Goal: Information Seeking & Learning: Learn about a topic

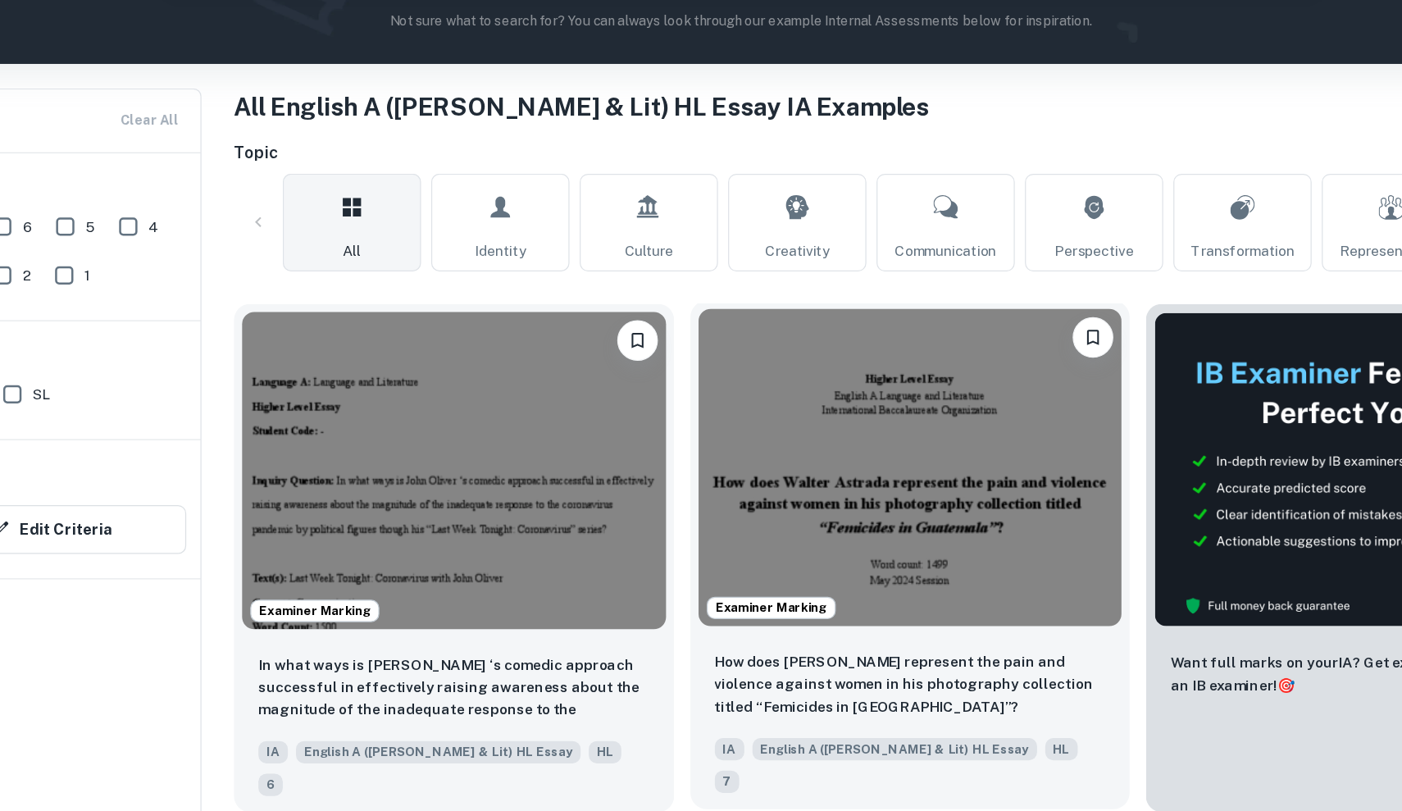
scroll to position [253, 0]
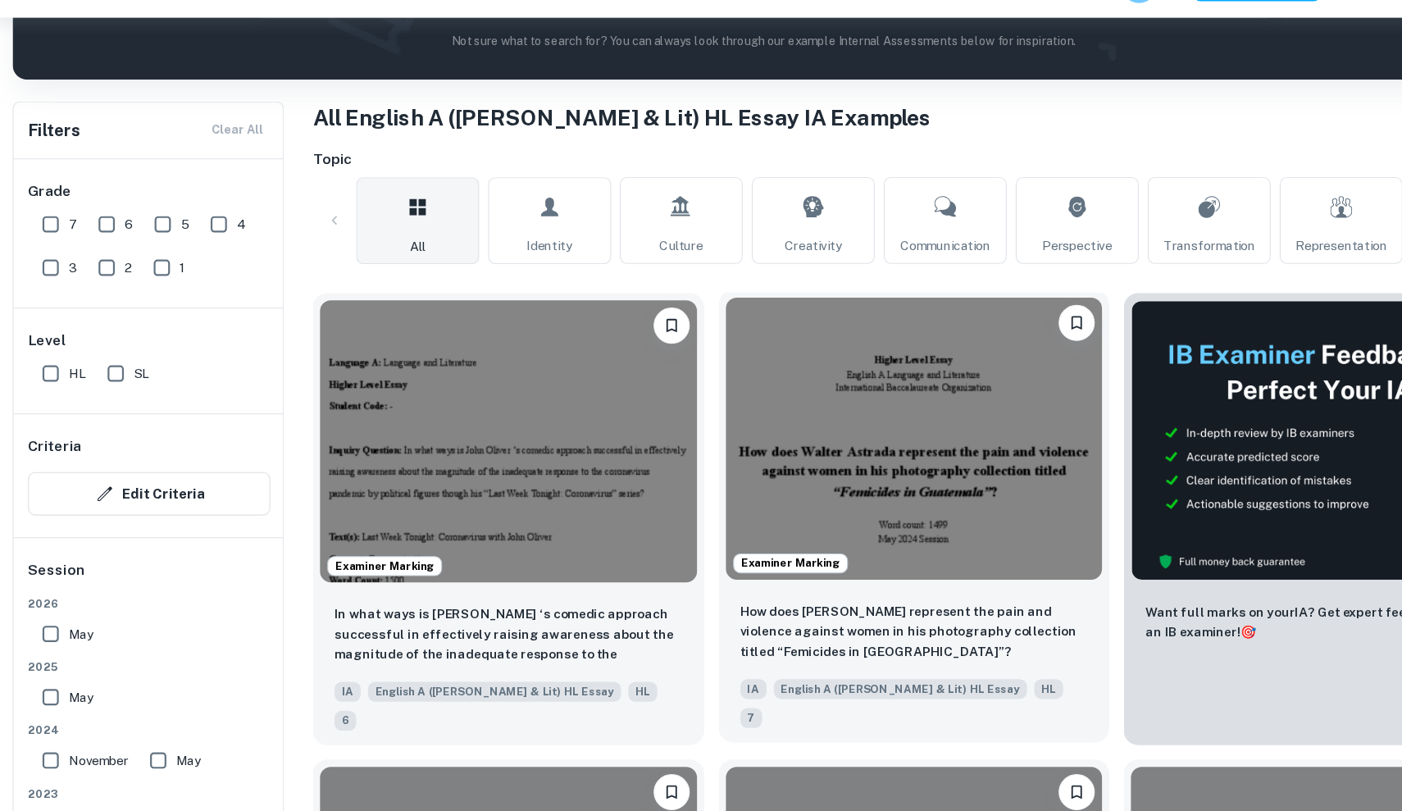
click at [880, 495] on img at bounding box center [838, 441] width 342 height 256
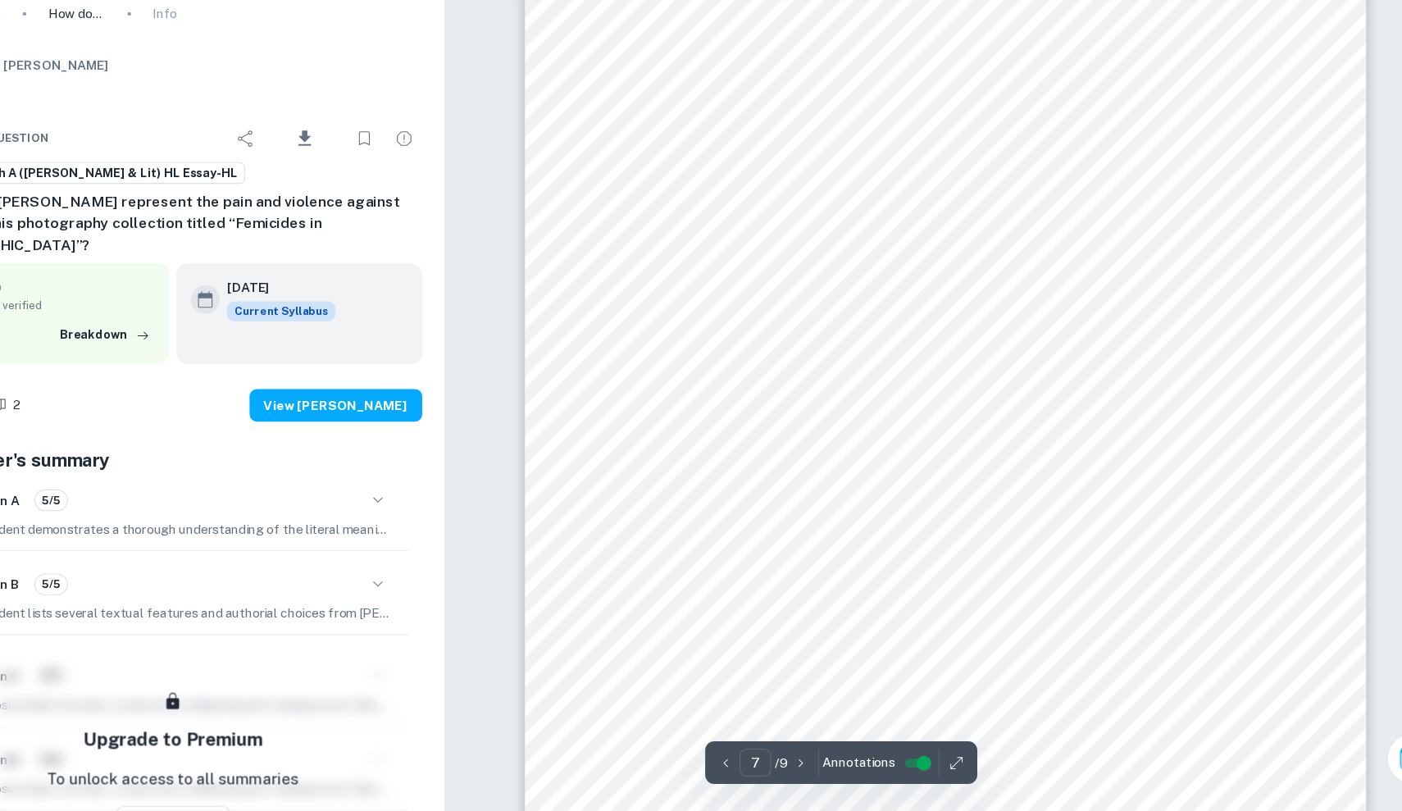
scroll to position [6812, 0]
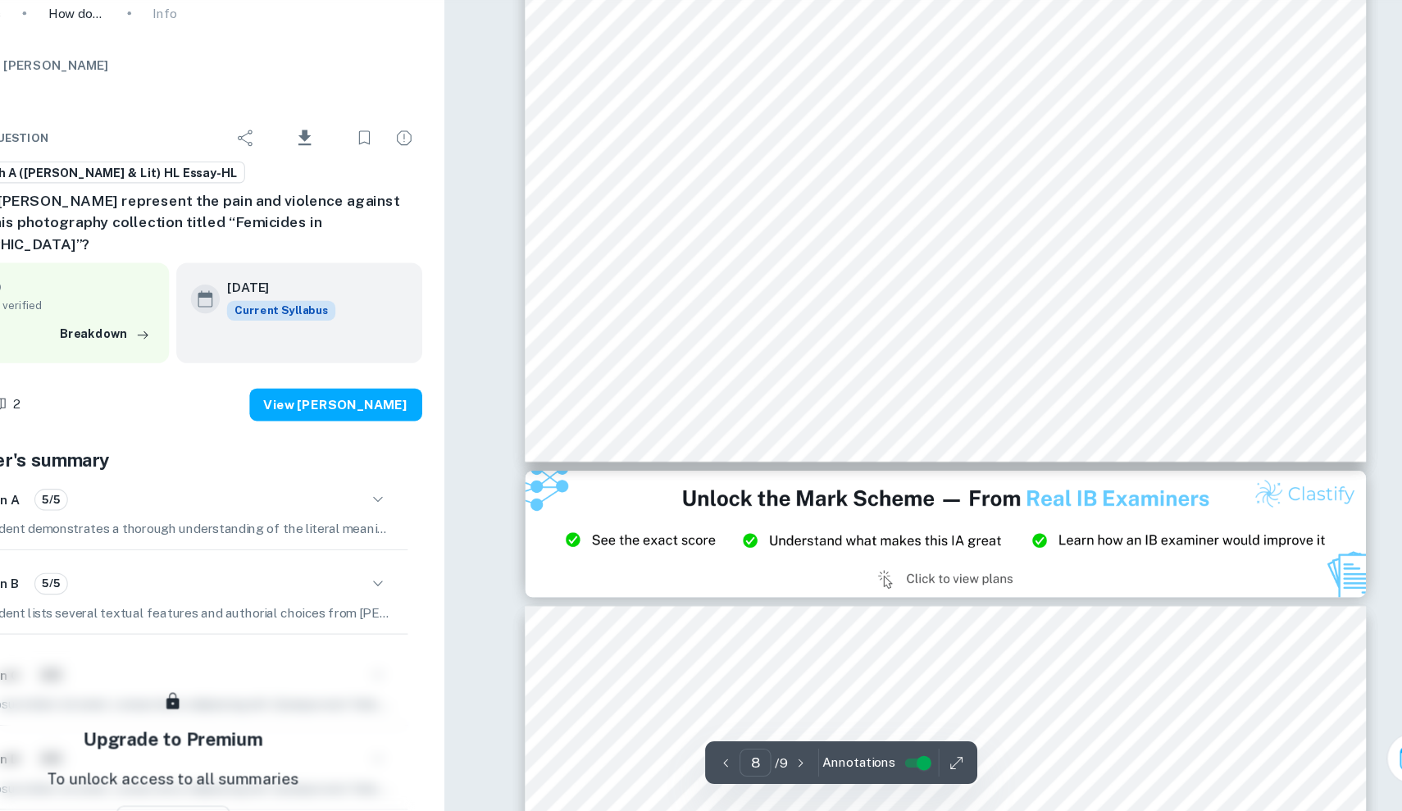
type input "9"
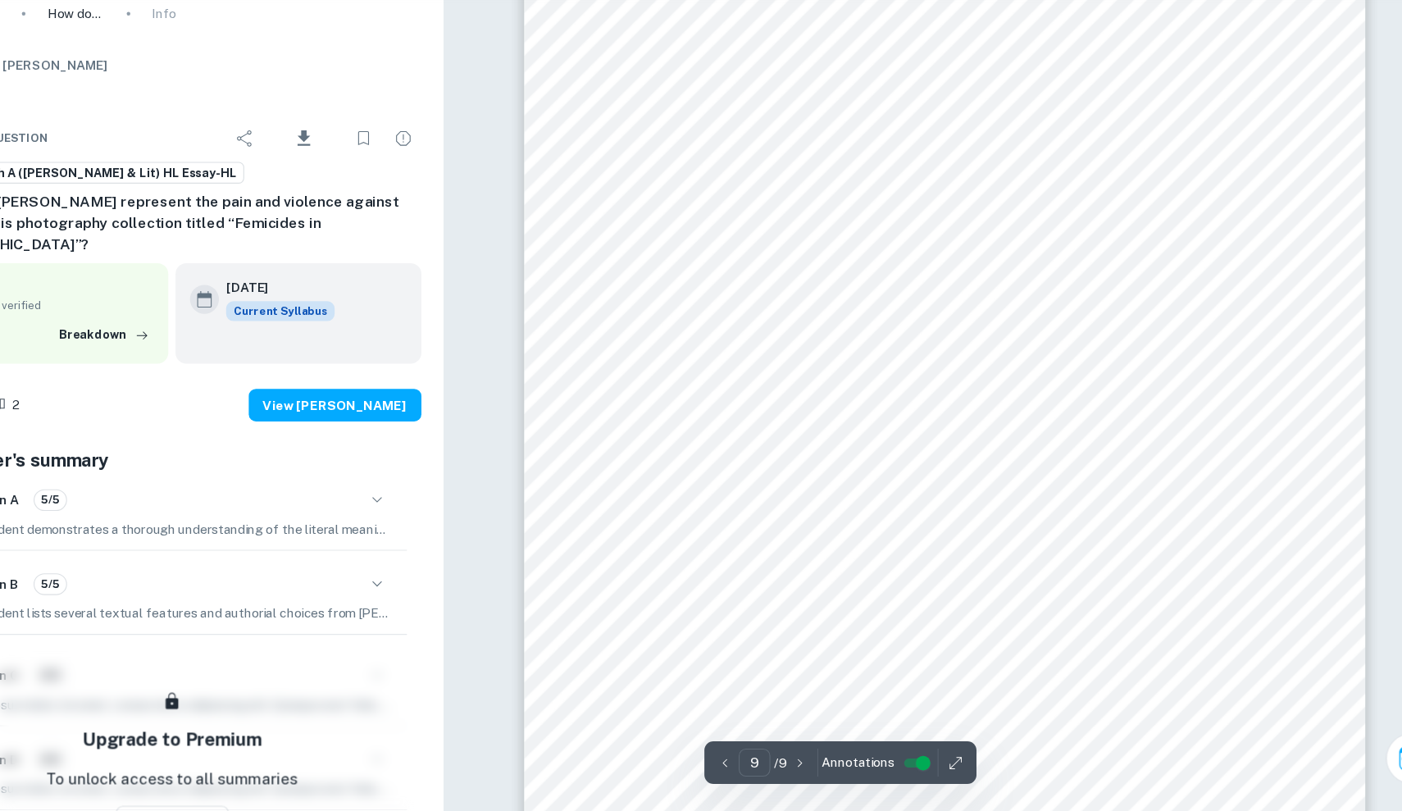
scroll to position [9161, 0]
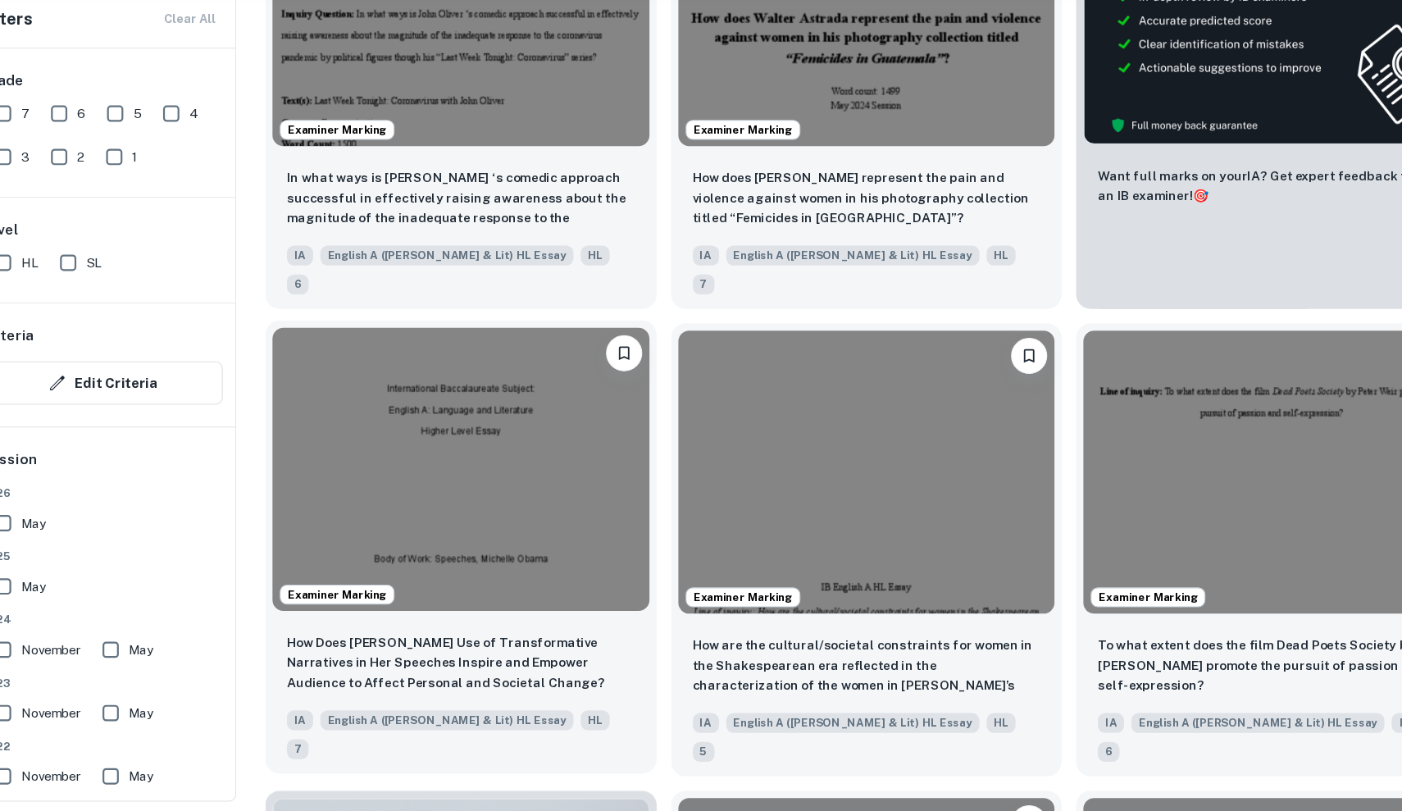
scroll to position [618, 0]
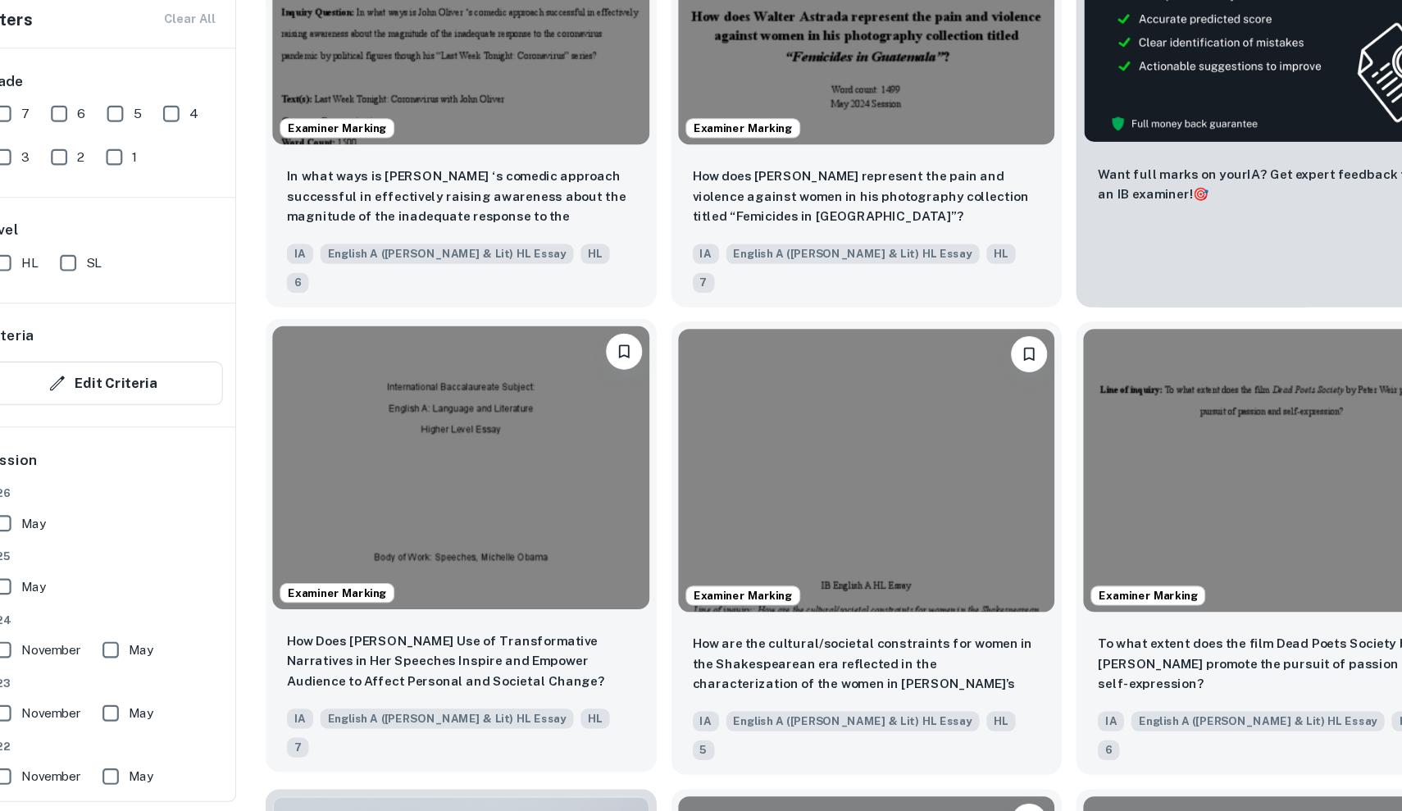
click at [447, 492] on img at bounding box center [470, 500] width 342 height 256
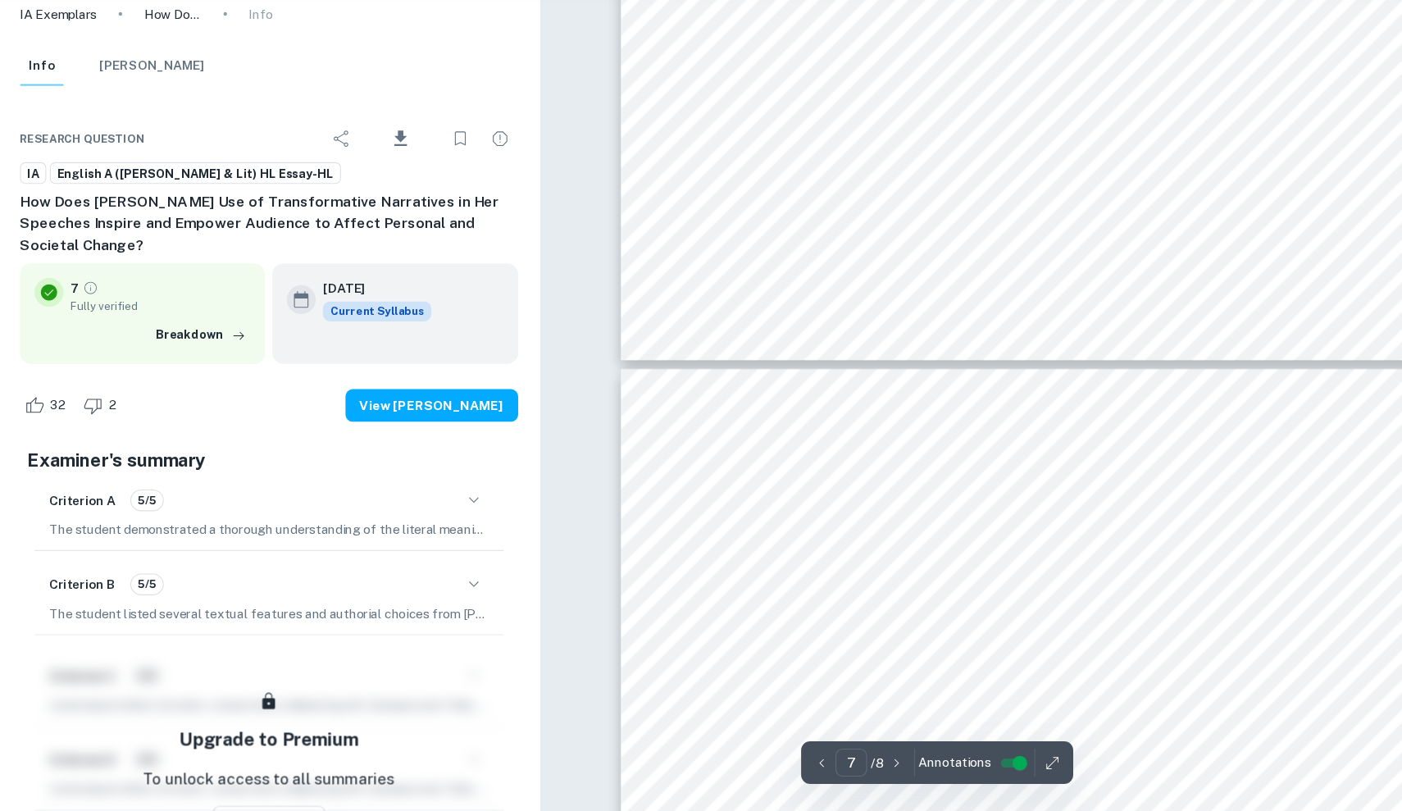
type input "8"
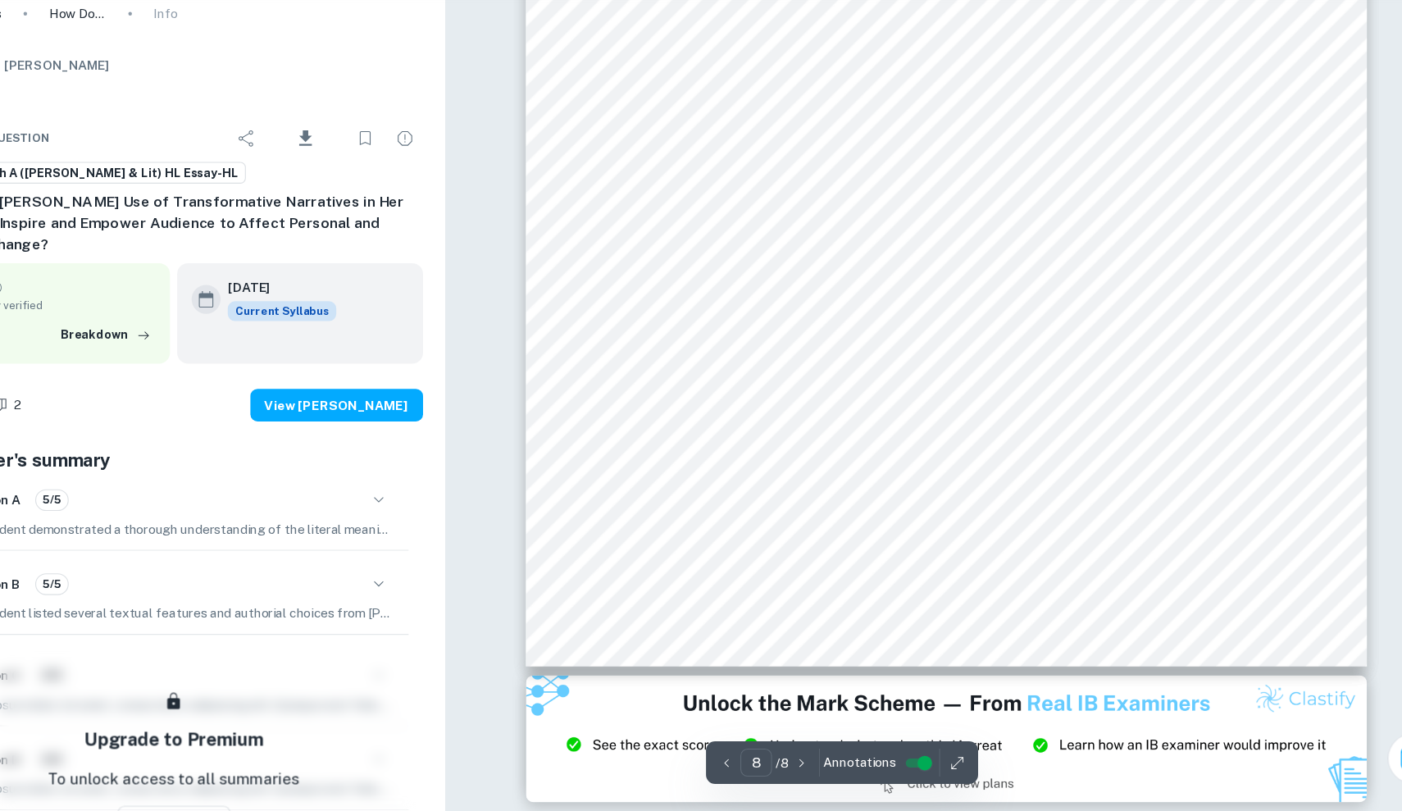
scroll to position [7591, 0]
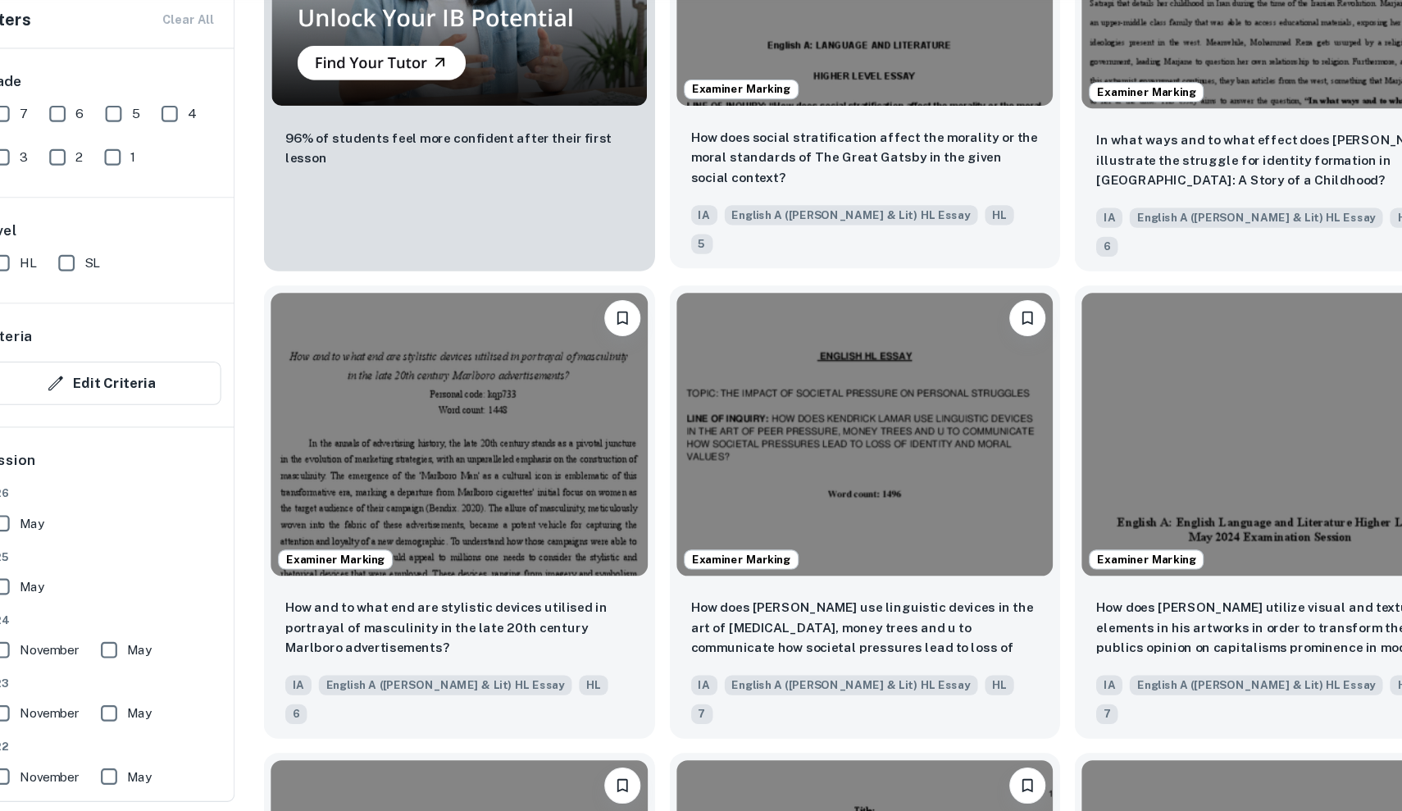
scroll to position [1515, 0]
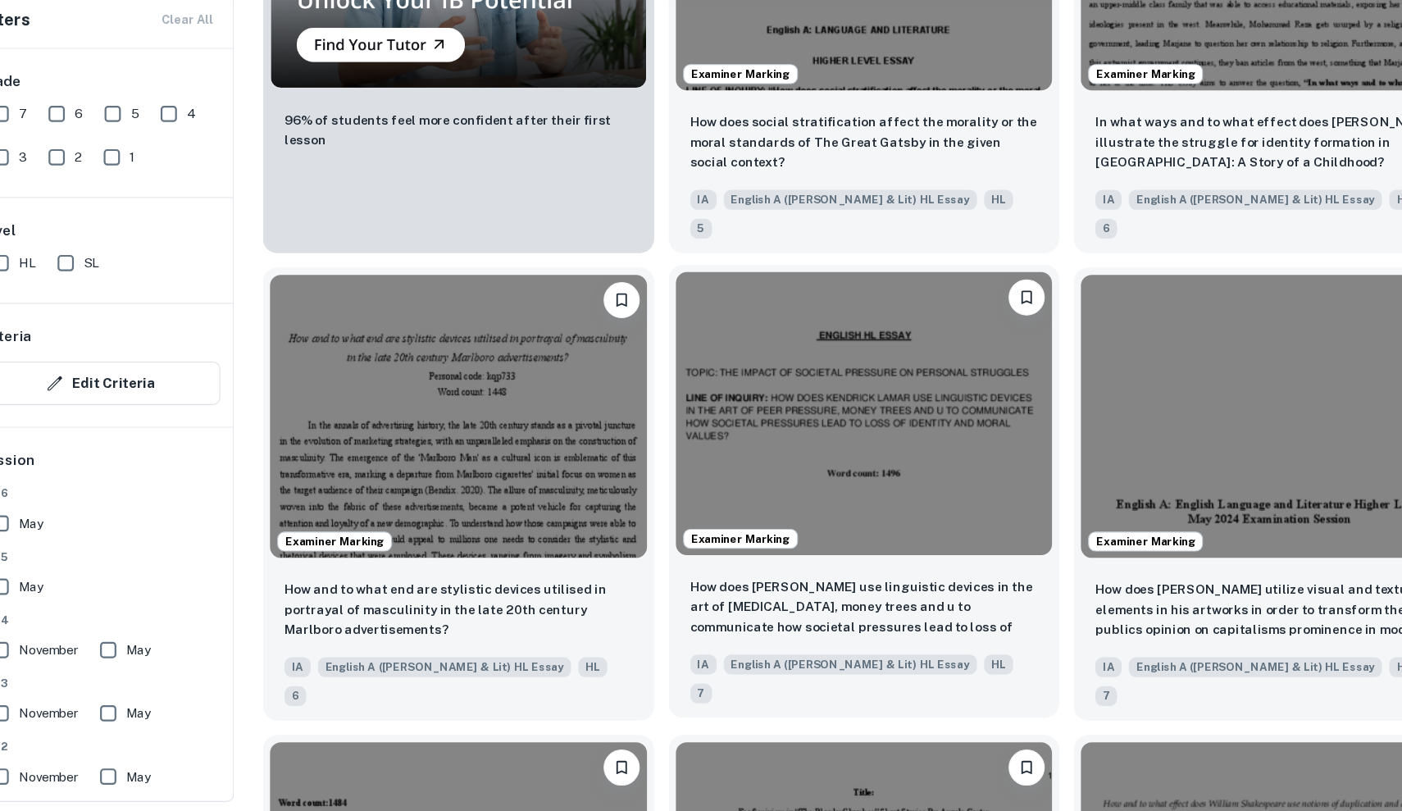
click at [741, 322] on img at bounding box center [838, 450] width 342 height 256
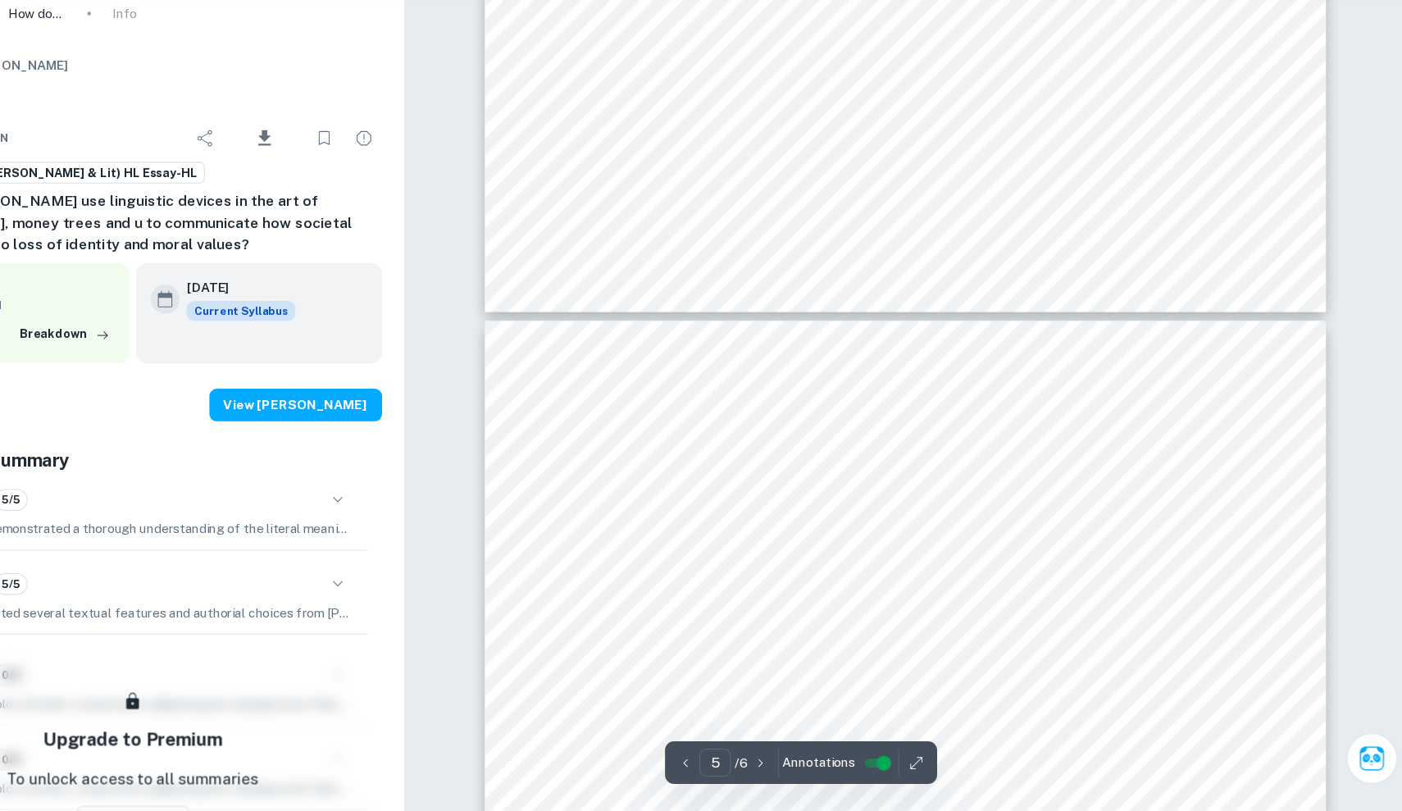
type input "6"
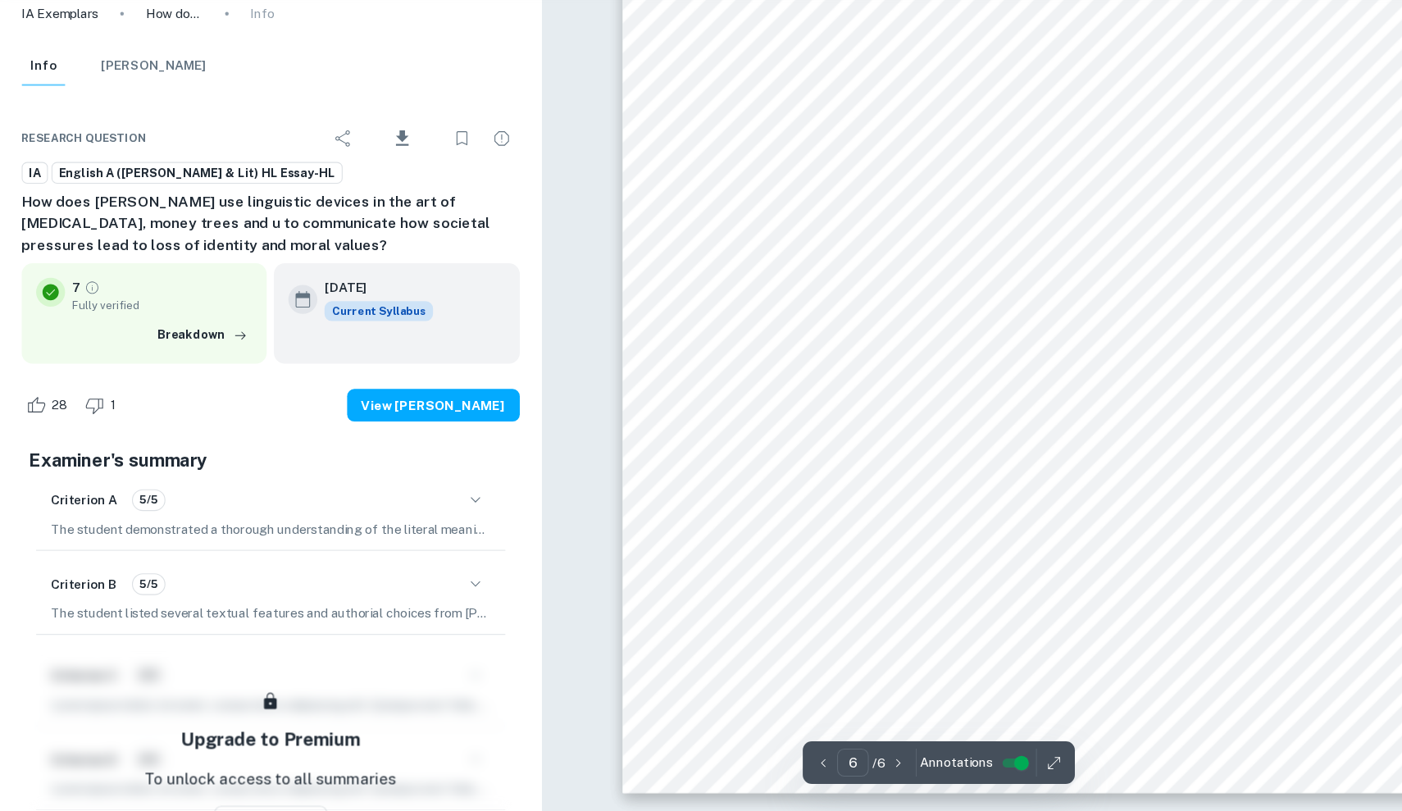
scroll to position [6033, 0]
